Goal: Information Seeking & Learning: Understand process/instructions

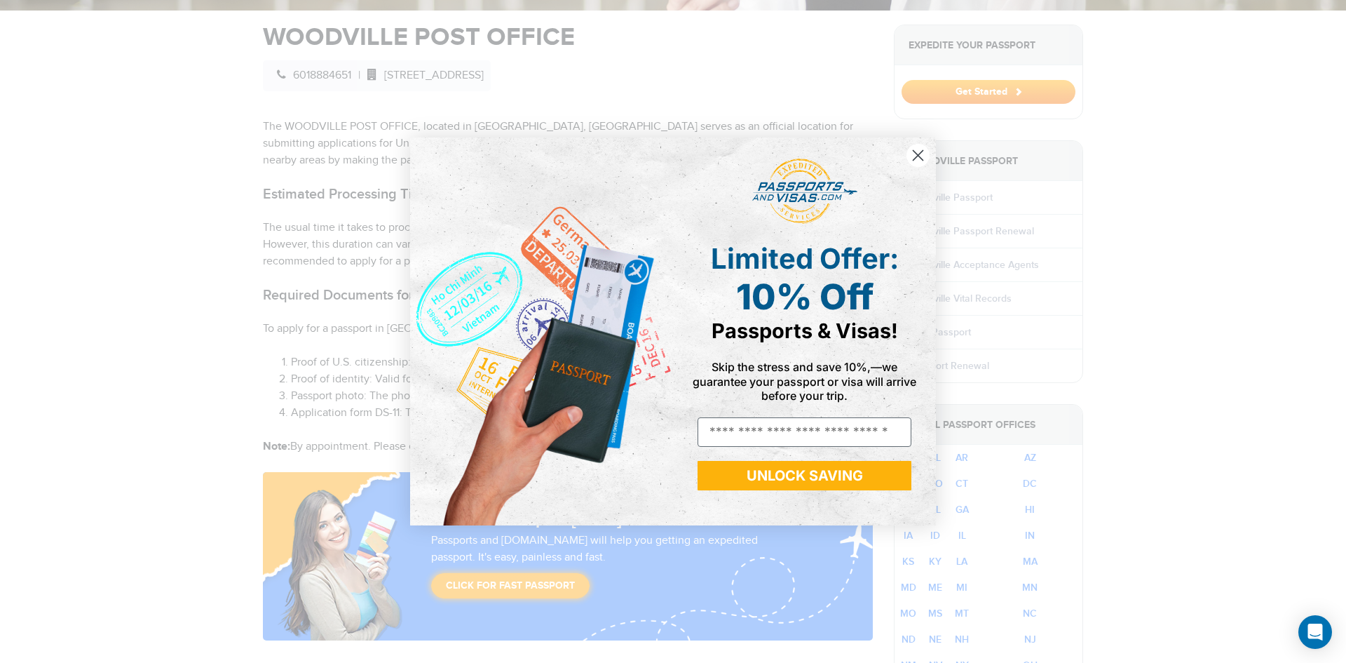
click at [928, 147] on icon "Close dialog" at bounding box center [918, 155] width 25 height 25
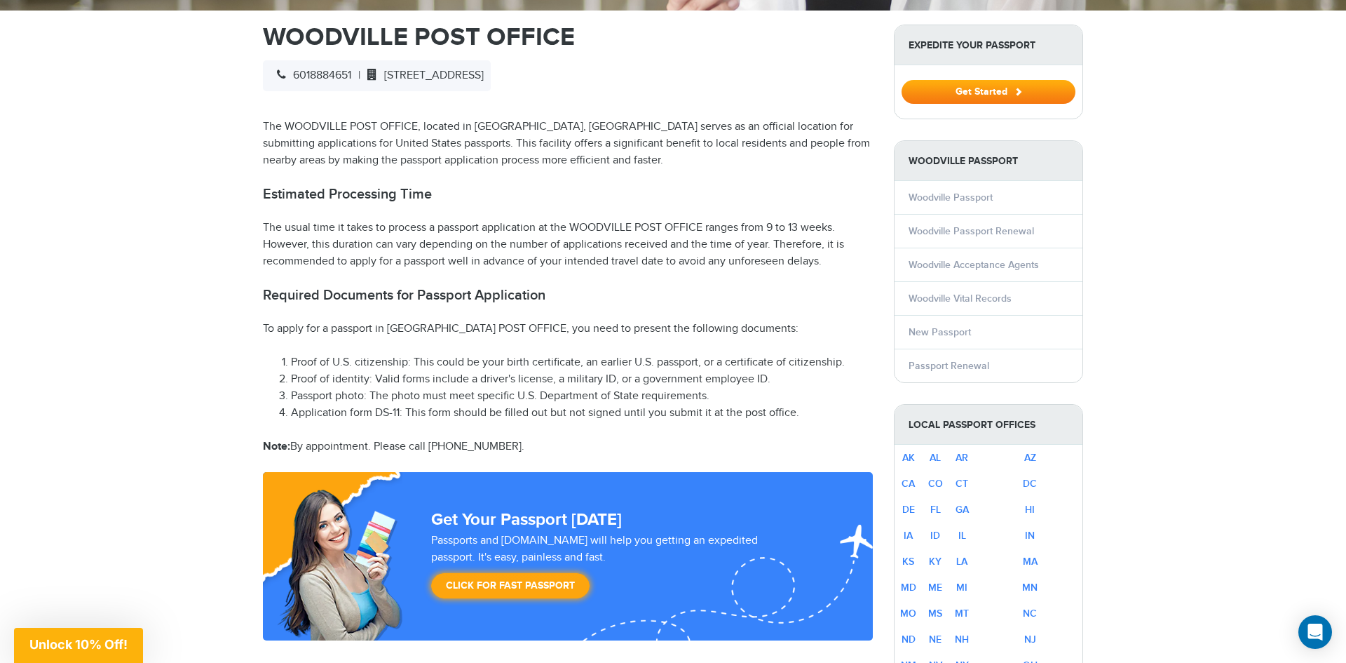
click at [918, 165] on div "Close dialog Limited Offer: 10% Off Passports & Visas! Skip the stress and save…" at bounding box center [673, 373] width 526 height 416
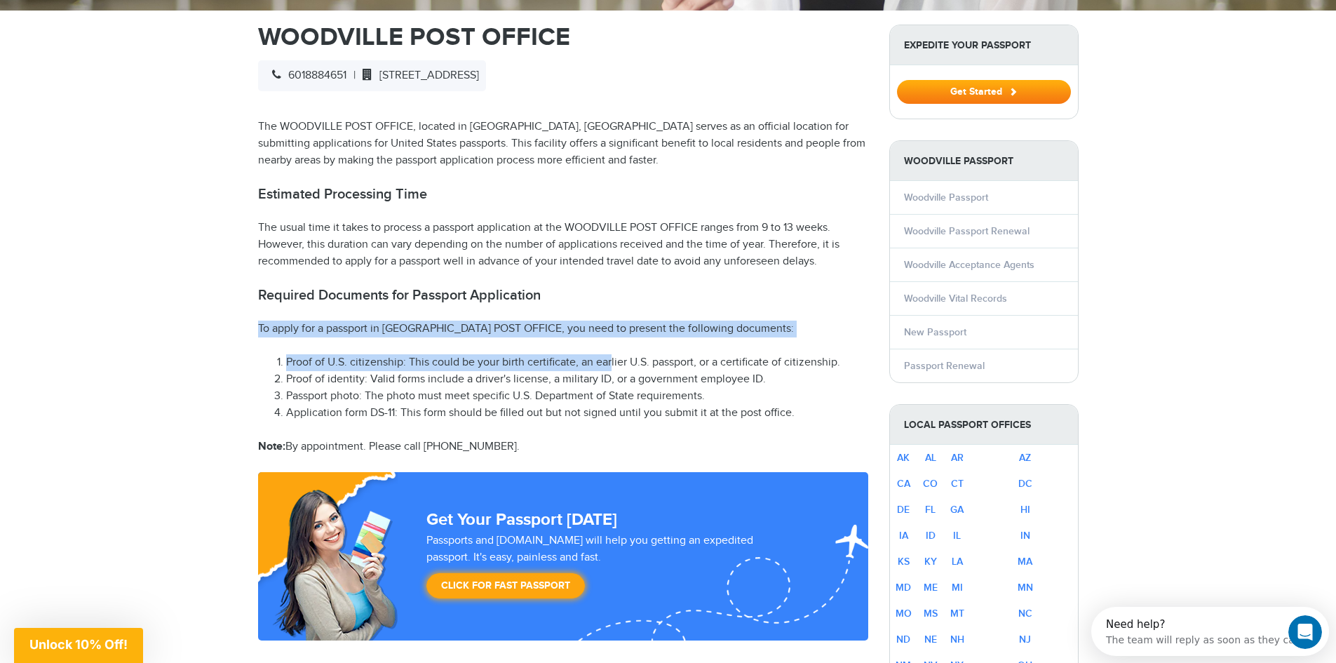
drag, startPoint x: 571, startPoint y: 269, endPoint x: 616, endPoint y: 330, distance: 75.3
click at [616, 354] on li "Proof of U.S. citizenship: This could be your birth certificate, an earlier U.S…" at bounding box center [577, 362] width 582 height 17
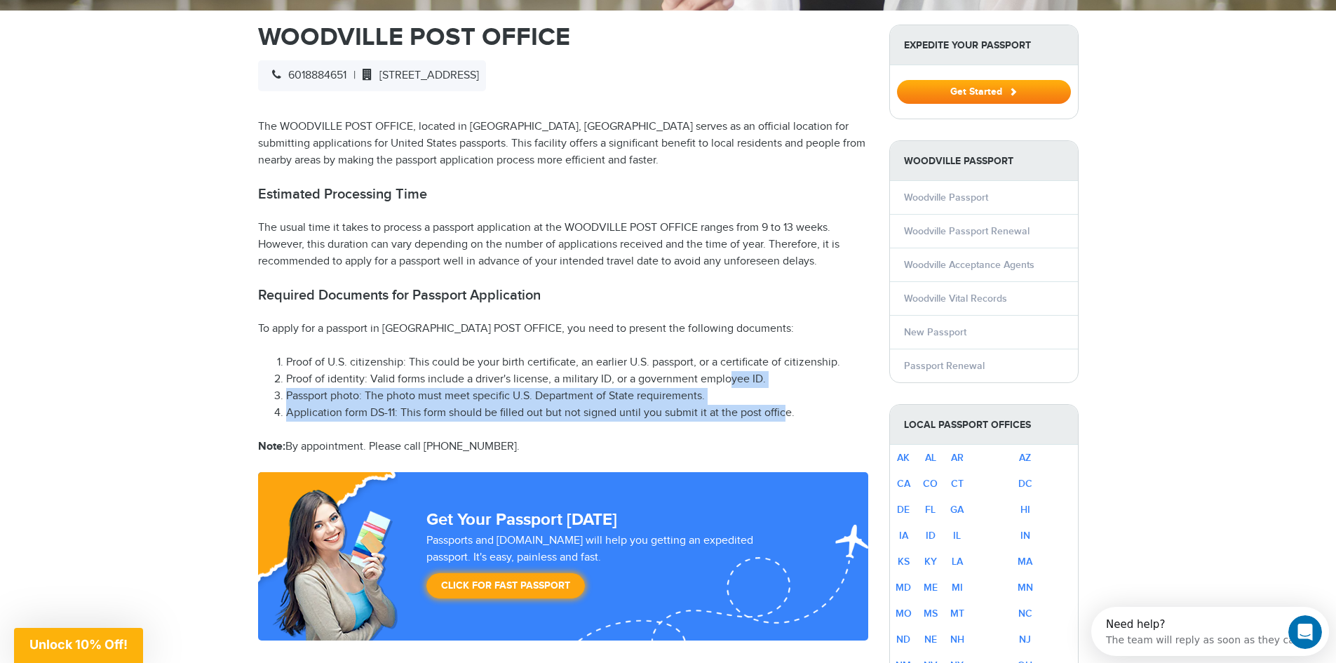
drag, startPoint x: 782, startPoint y: 393, endPoint x: 690, endPoint y: 315, distance: 119.9
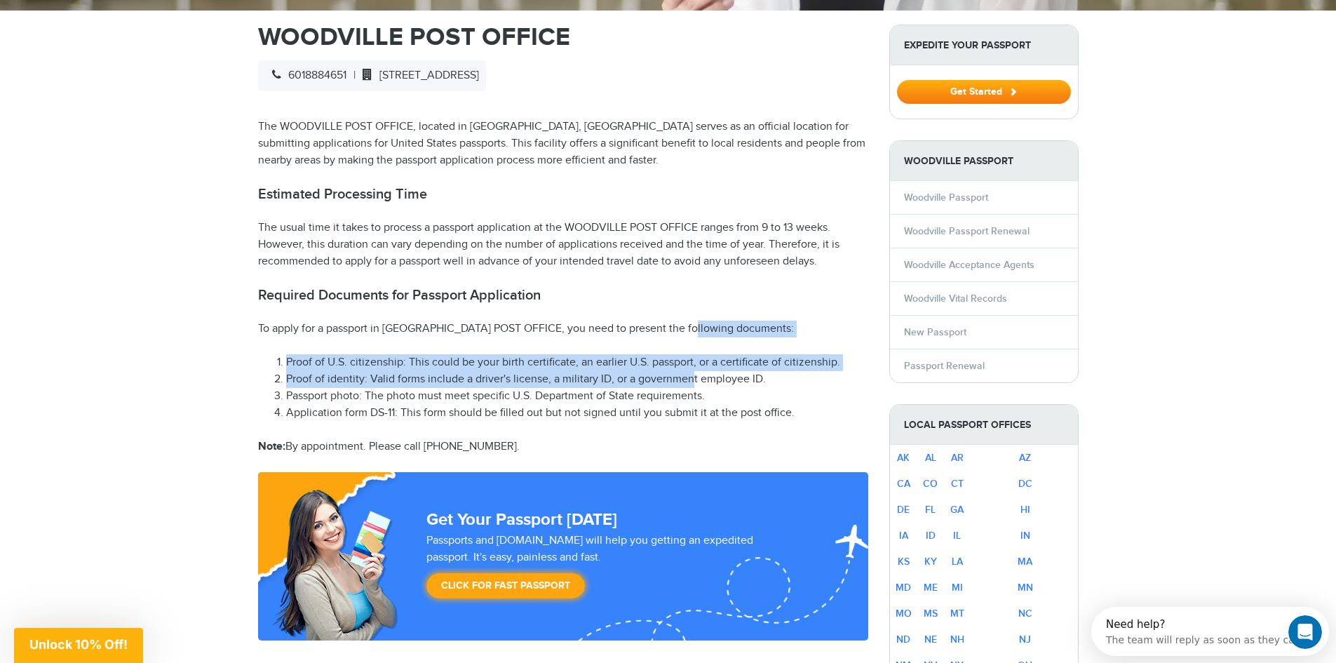
drag, startPoint x: 690, startPoint y: 313, endPoint x: 704, endPoint y: 390, distance: 77.7
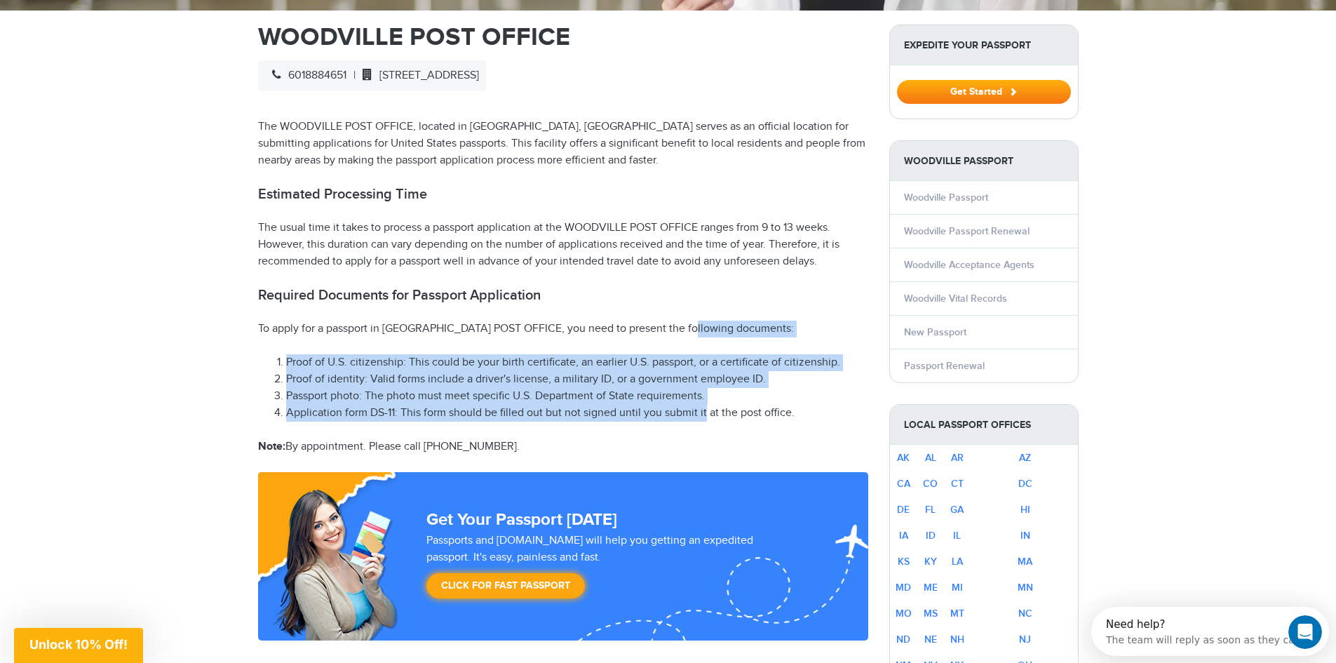
click at [704, 405] on li "Application form DS-11: This form should be filled out but not signed until you…" at bounding box center [577, 413] width 582 height 17
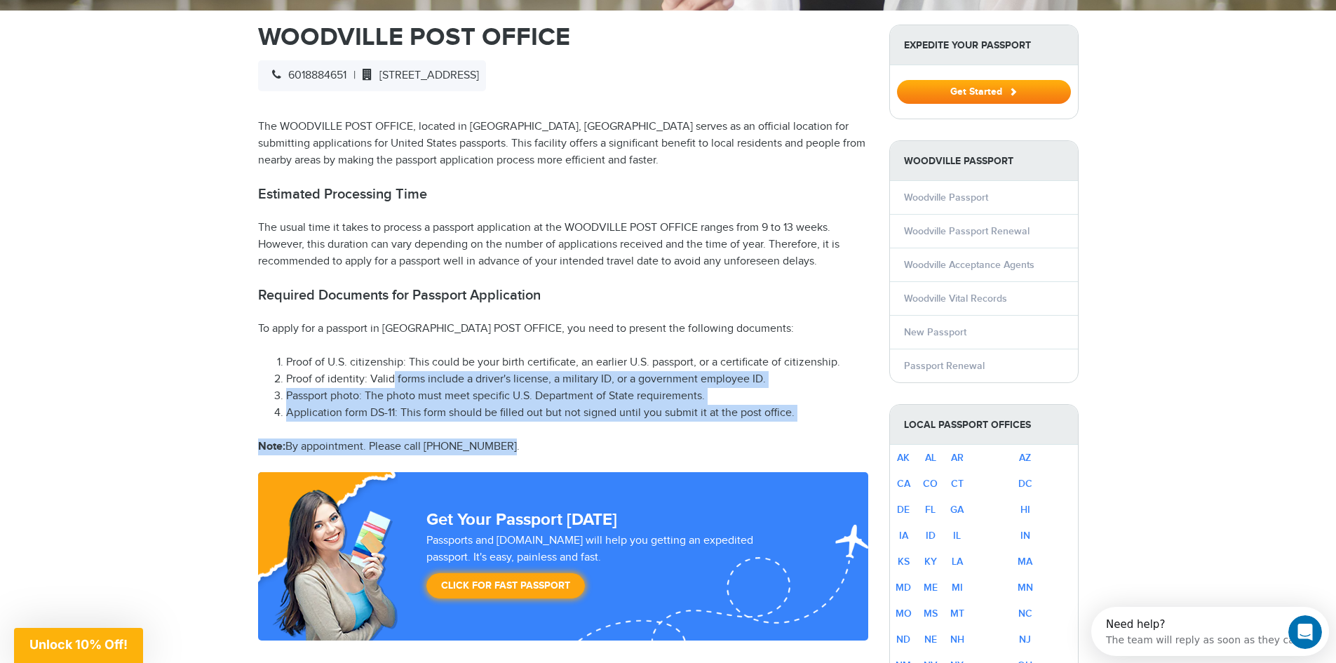
drag, startPoint x: 393, startPoint y: 361, endPoint x: 608, endPoint y: 425, distance: 223.8
click at [609, 438] on p "Note: By appointment. Please call 601-888-4651." at bounding box center [563, 446] width 610 height 17
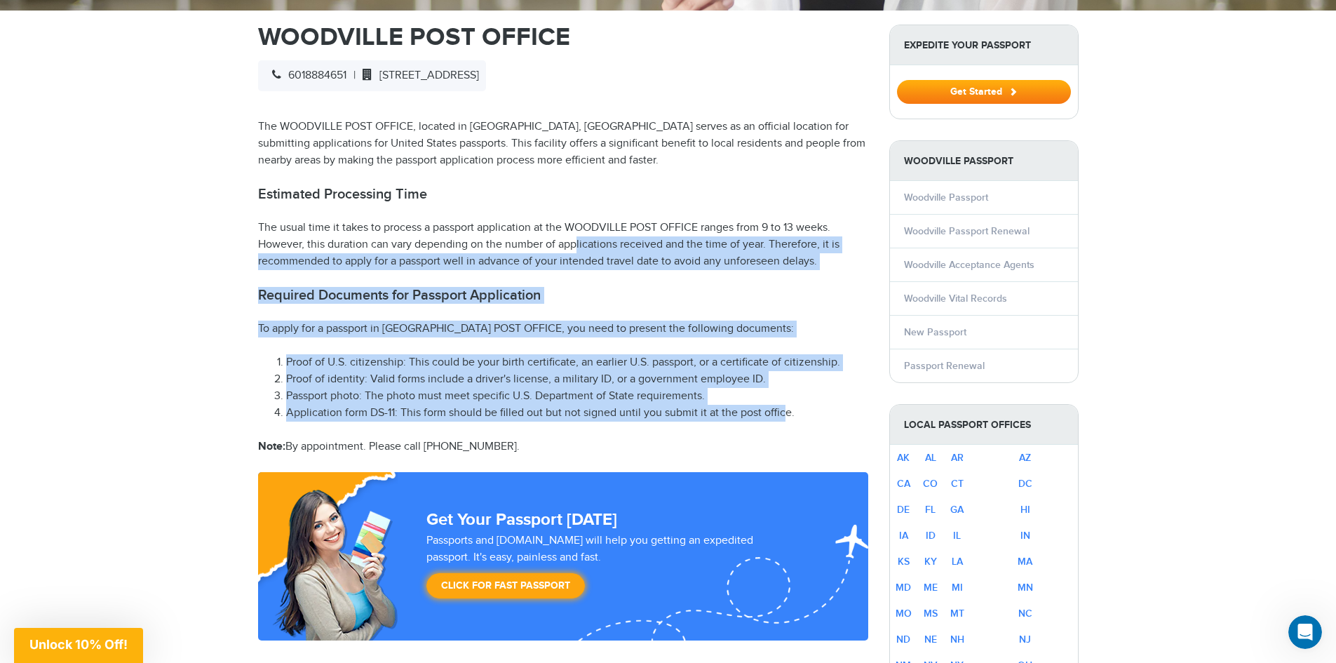
drag, startPoint x: 782, startPoint y: 395, endPoint x: 516, endPoint y: 195, distance: 333.0
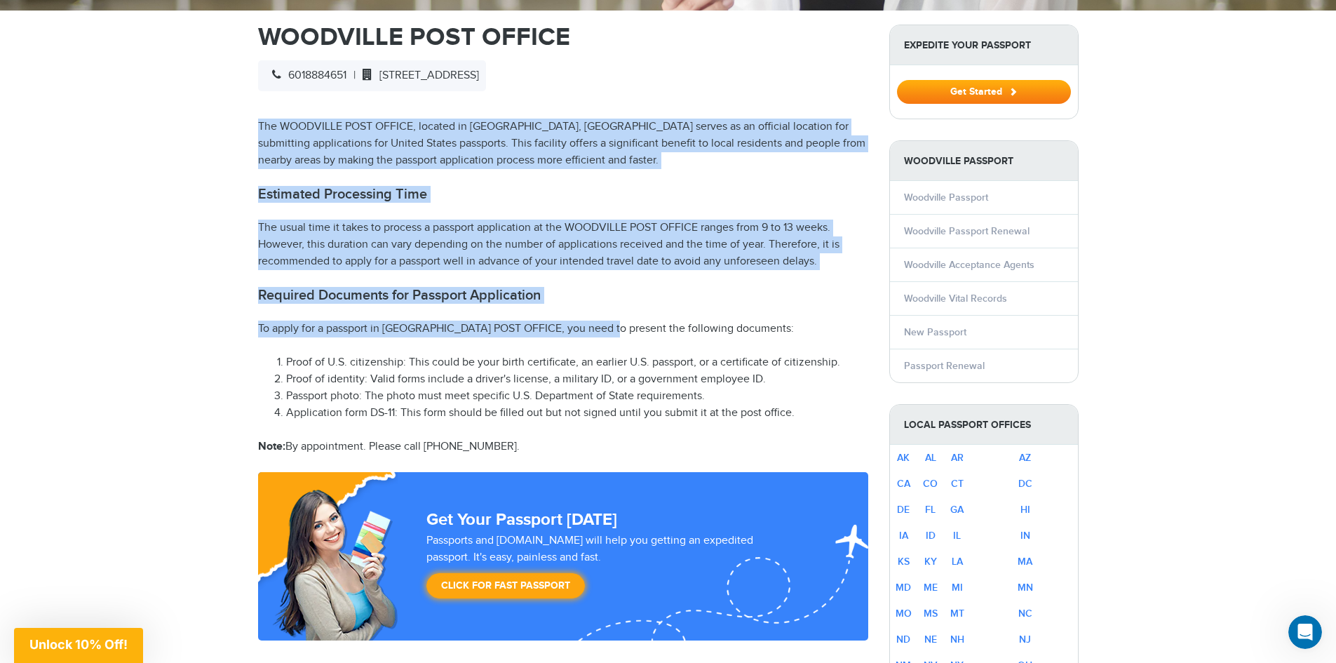
drag, startPoint x: 426, startPoint y: 103, endPoint x: 625, endPoint y: 297, distance: 277.1
click at [625, 320] on p "To apply for a passport in [GEOGRAPHIC_DATA] POST OFFICE, you need to present t…" at bounding box center [563, 328] width 610 height 17
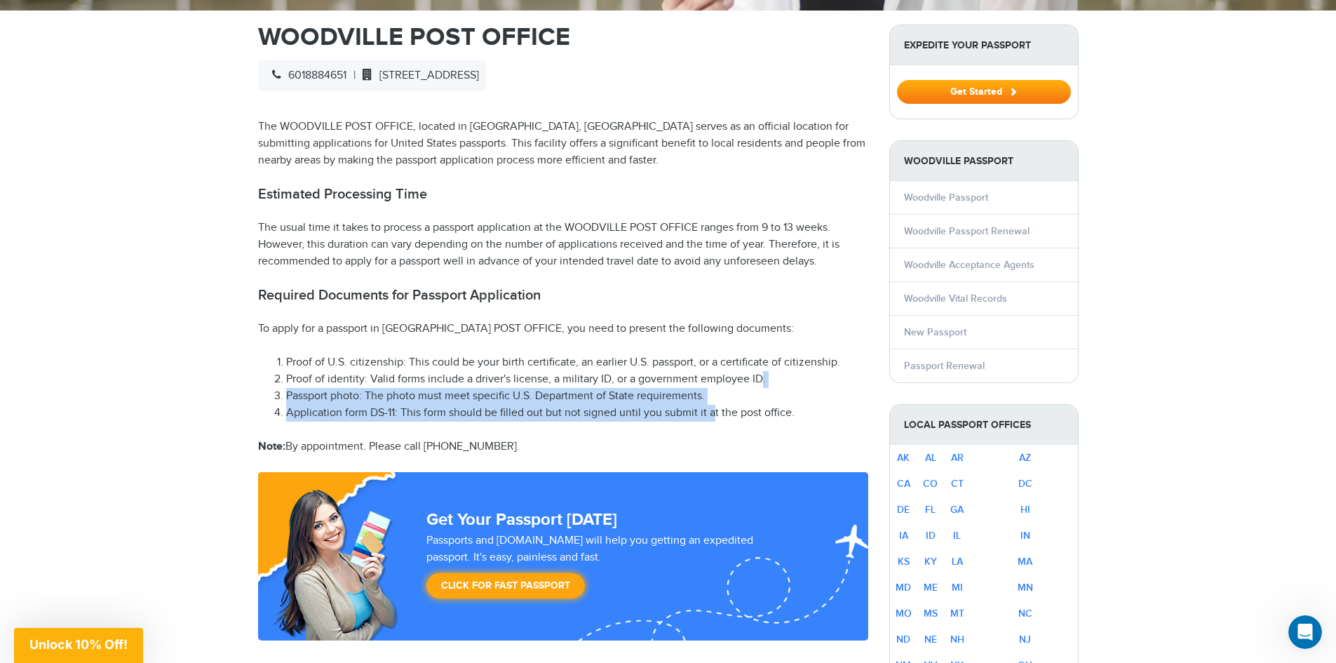
drag, startPoint x: 758, startPoint y: 356, endPoint x: 714, endPoint y: 398, distance: 61.0
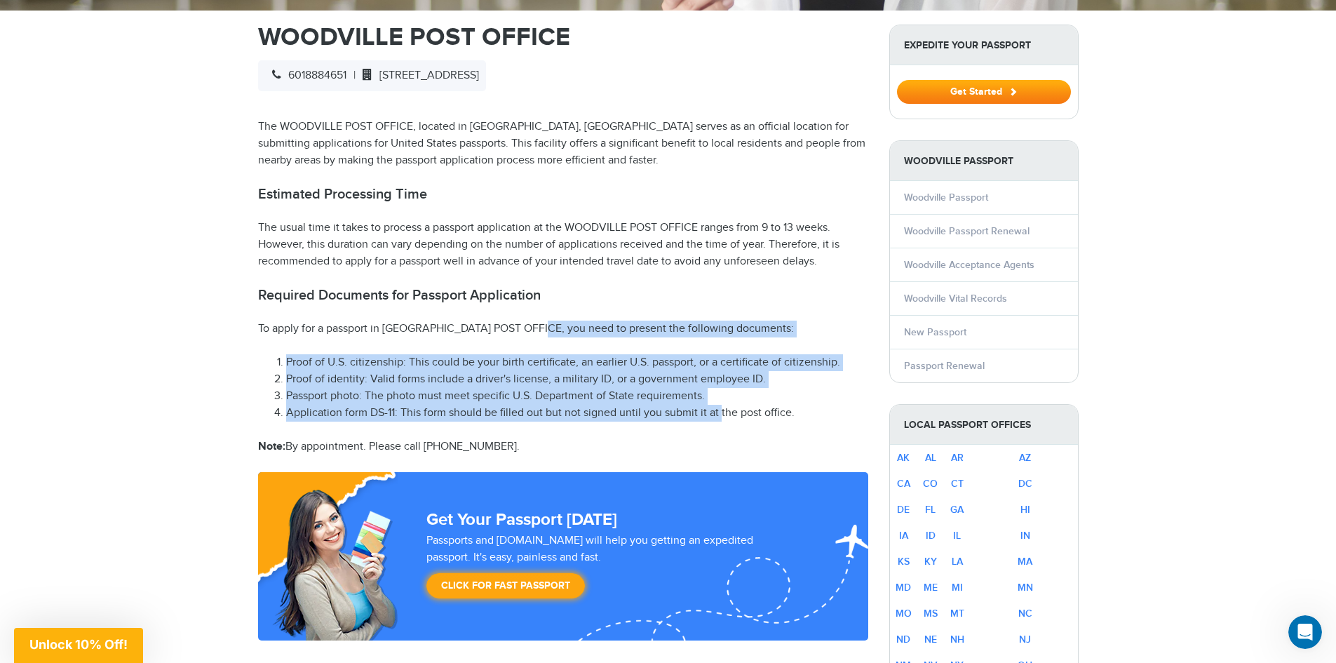
drag, startPoint x: 557, startPoint y: 313, endPoint x: 740, endPoint y: 395, distance: 199.9
click at [740, 405] on li "Application form DS-11: This form should be filled out but not signed until you…" at bounding box center [577, 413] width 582 height 17
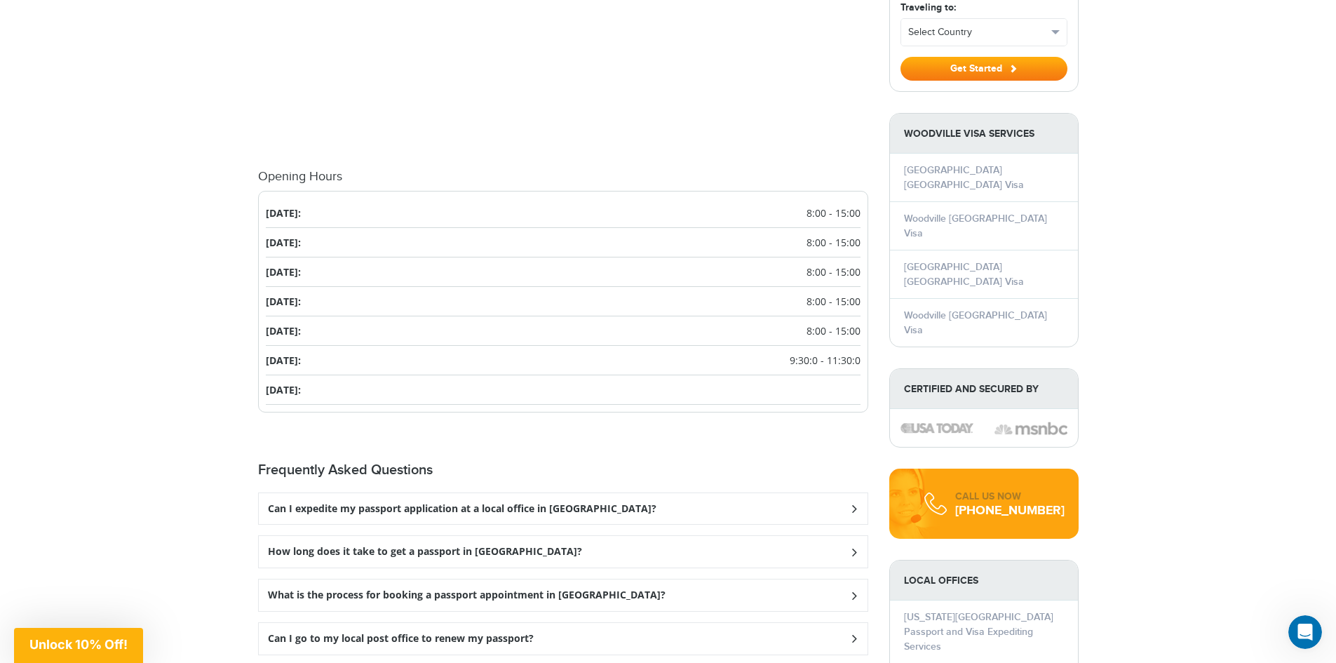
drag, startPoint x: 796, startPoint y: 196, endPoint x: 820, endPoint y: 332, distance: 138.1
click at [820, 332] on ul "Monday: 8:00 - 15:00 Tuesday: 8:00 - 15:00 Wednesday: 8:00 - 15:00 Thursday: 8:…" at bounding box center [563, 302] width 610 height 222
click at [820, 353] on span "9:30:0 - 11:30:0" at bounding box center [824, 360] width 71 height 15
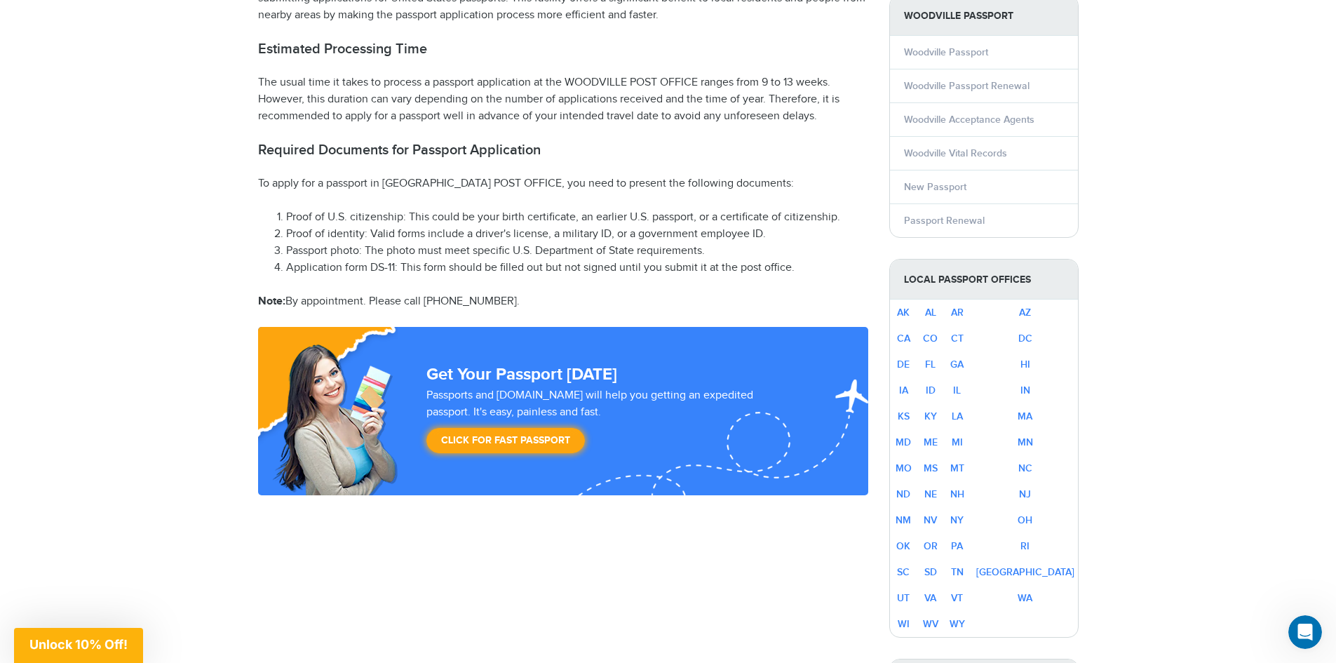
scroll to position [337, 0]
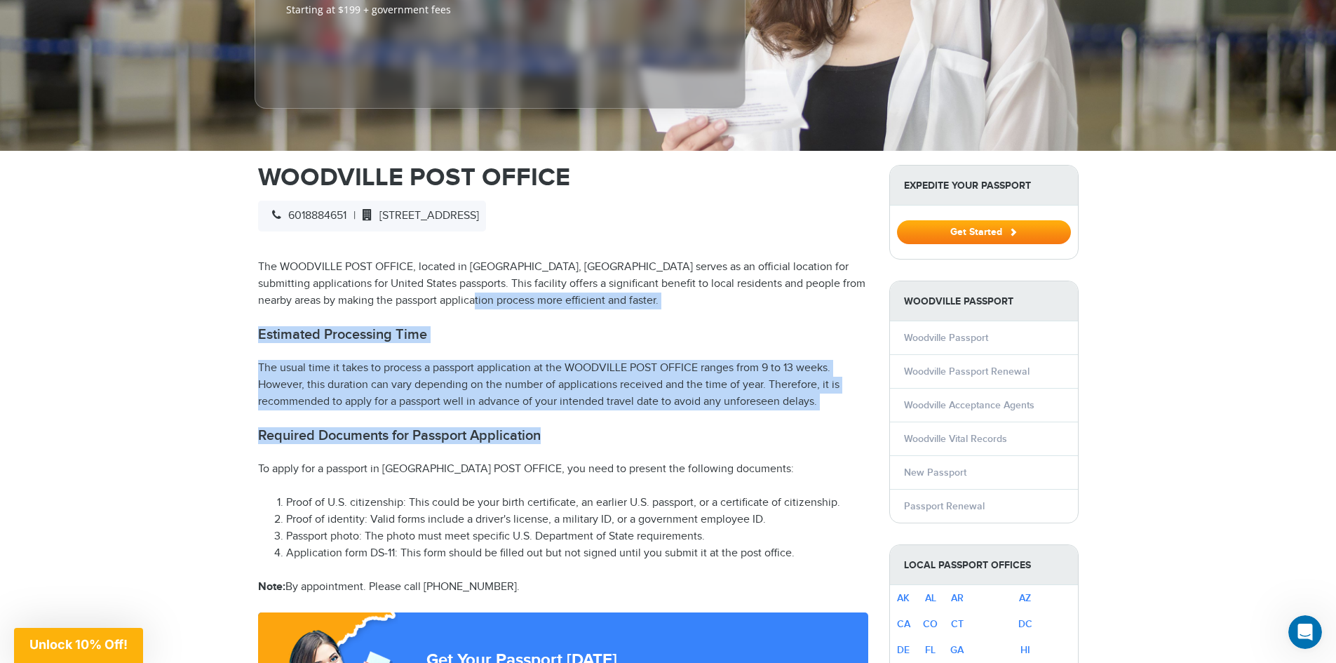
drag, startPoint x: 493, startPoint y: 308, endPoint x: 634, endPoint y: 440, distance: 193.5
click at [634, 461] on p "To apply for a passport in [GEOGRAPHIC_DATA] POST OFFICE, you need to present t…" at bounding box center [563, 469] width 610 height 17
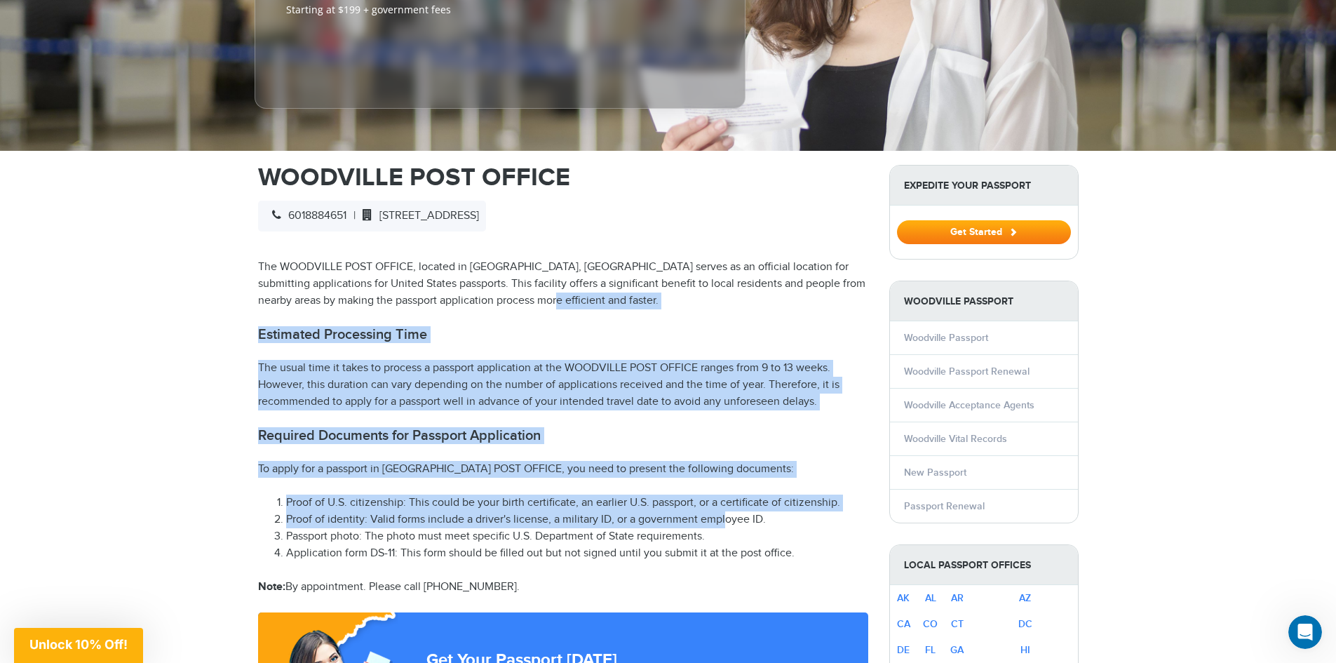
drag, startPoint x: 669, startPoint y: 430, endPoint x: 580, endPoint y: 277, distance: 176.5
click at [580, 277] on p "The WOODVILLE POST OFFICE, located in [GEOGRAPHIC_DATA], [GEOGRAPHIC_DATA] serv…" at bounding box center [563, 284] width 610 height 50
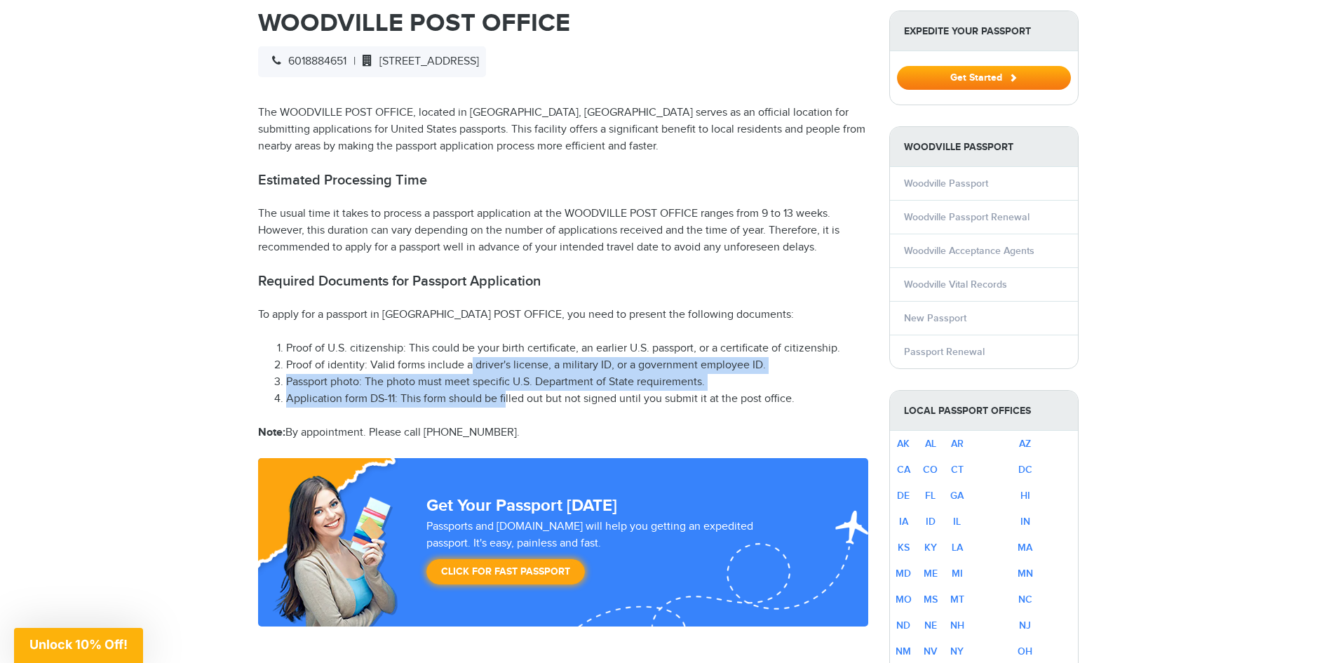
drag, startPoint x: 482, startPoint y: 356, endPoint x: 505, endPoint y: 376, distance: 30.3
click at [505, 376] on ol "Proof of U.S. citizenship: This could be your birth certificate, an earlier U.S…" at bounding box center [563, 373] width 610 height 67
click at [505, 390] on li "Application form DS-11: This form should be filled out but not signed until you…" at bounding box center [577, 398] width 582 height 17
